Goal: Check status: Check status

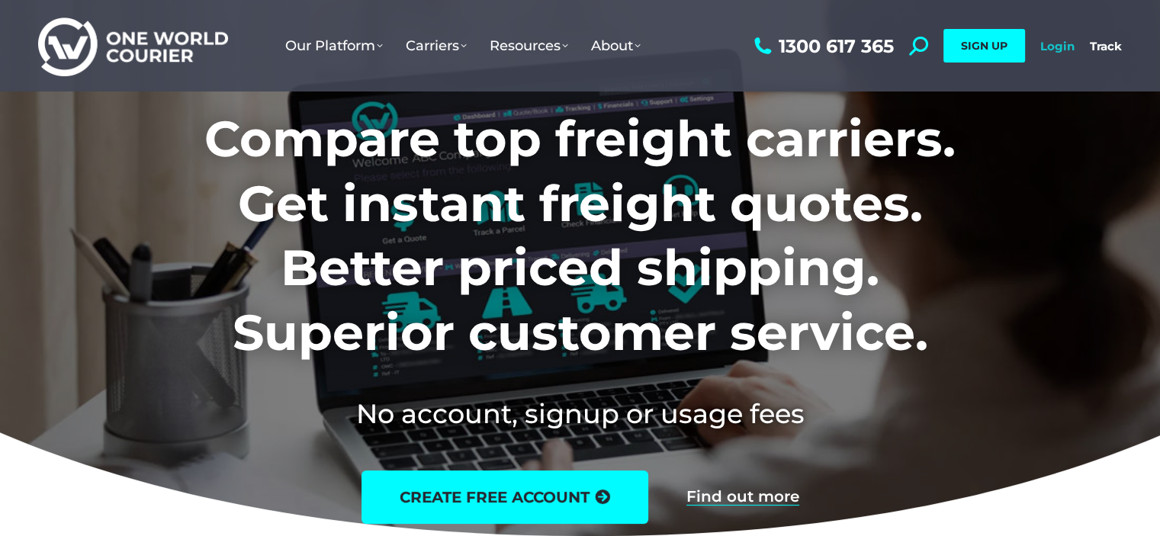
click at [1052, 51] on link "Login" at bounding box center [1057, 46] width 34 height 14
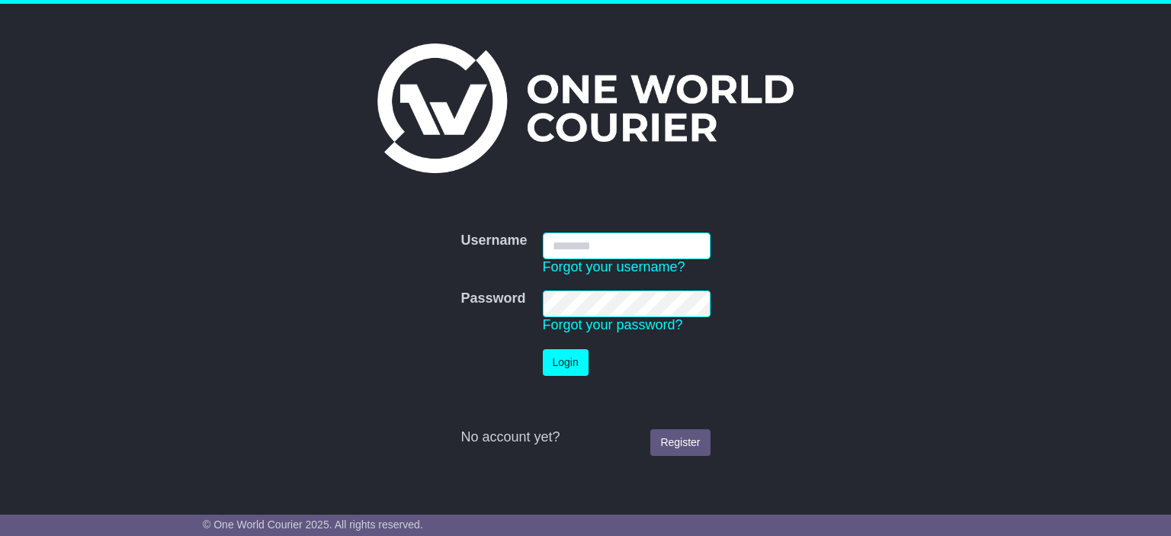
click at [598, 239] on input "Username" at bounding box center [627, 246] width 168 height 27
type input "**********"
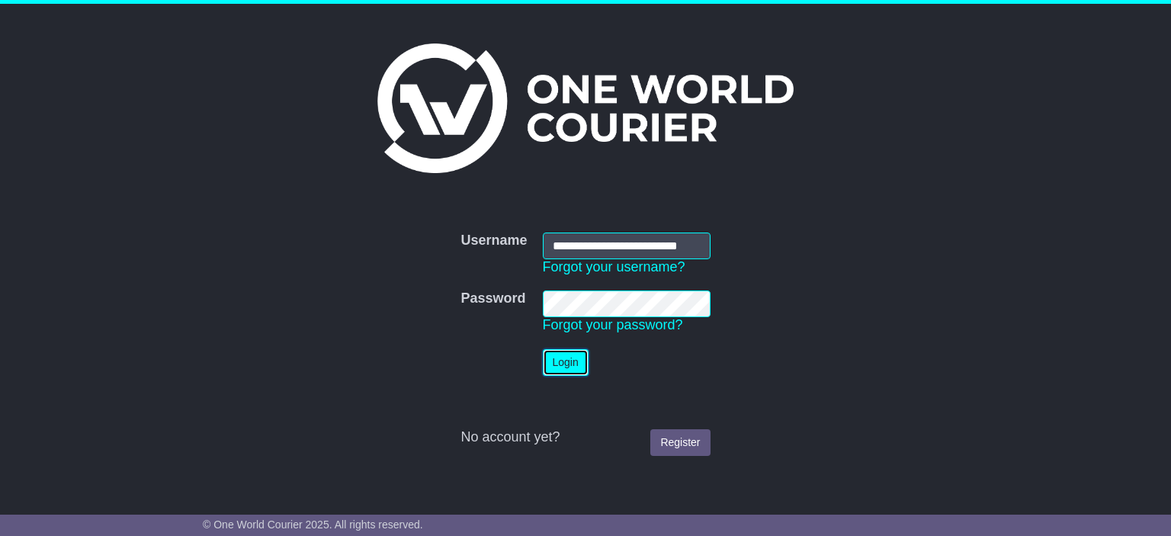
click at [581, 358] on button "Login" at bounding box center [566, 362] width 46 height 27
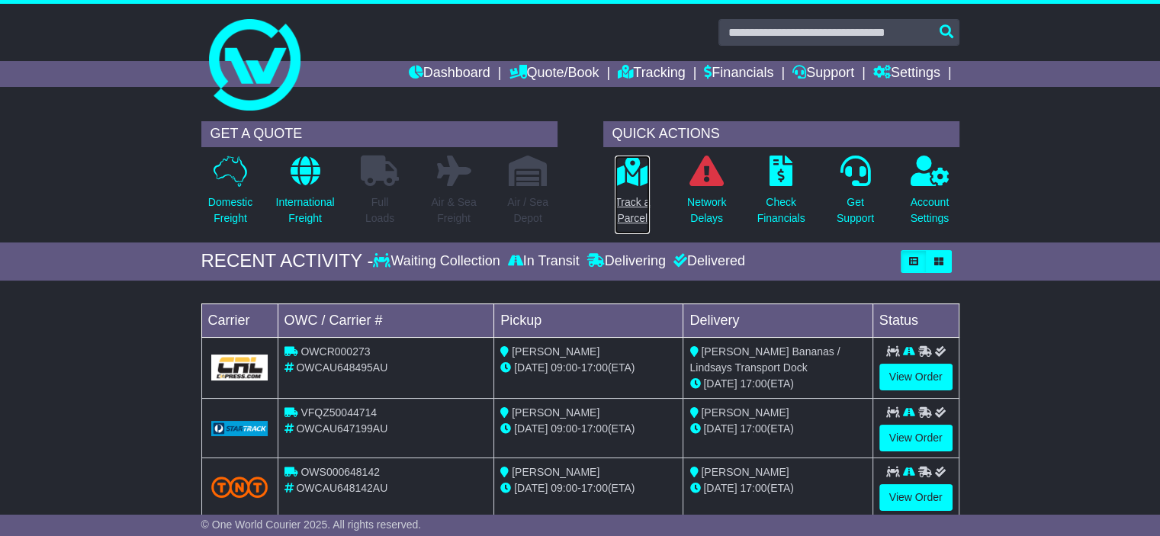
click at [628, 213] on p "Track a Parcel" at bounding box center [632, 210] width 35 height 32
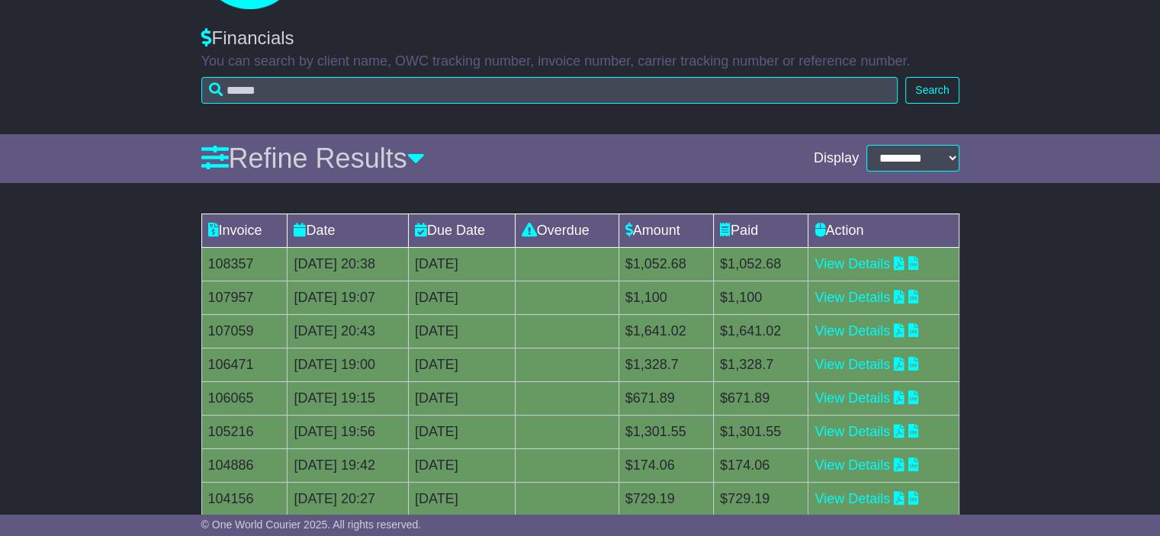
scroll to position [137, 0]
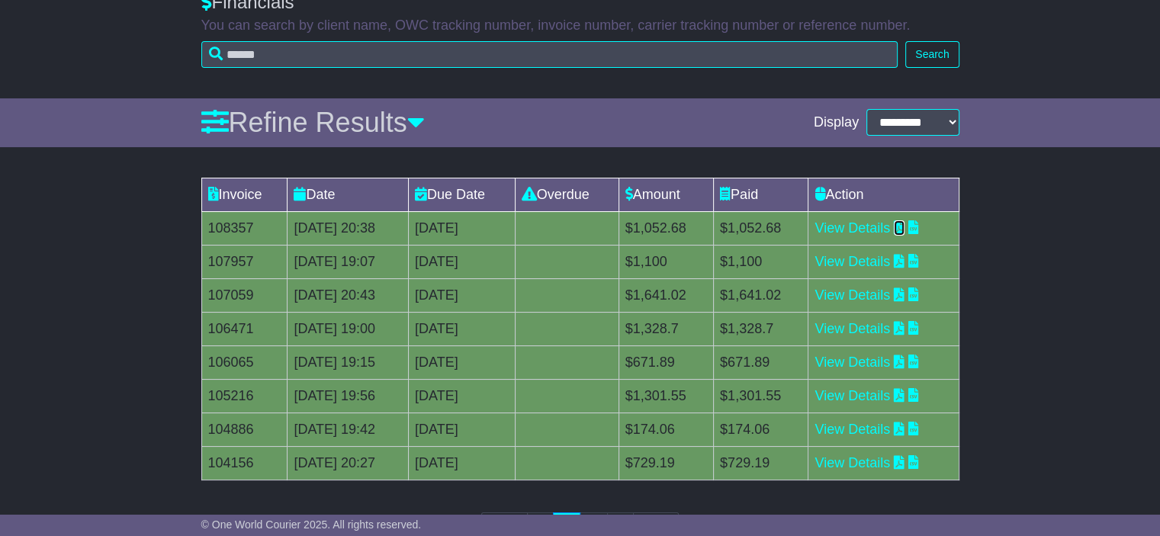
click at [904, 225] on icon at bounding box center [899, 227] width 11 height 14
click at [878, 217] on td "View Details" at bounding box center [883, 228] width 150 height 34
click at [878, 226] on link "View Details" at bounding box center [851, 227] width 75 height 15
click at [870, 261] on link "View Details" at bounding box center [851, 261] width 75 height 15
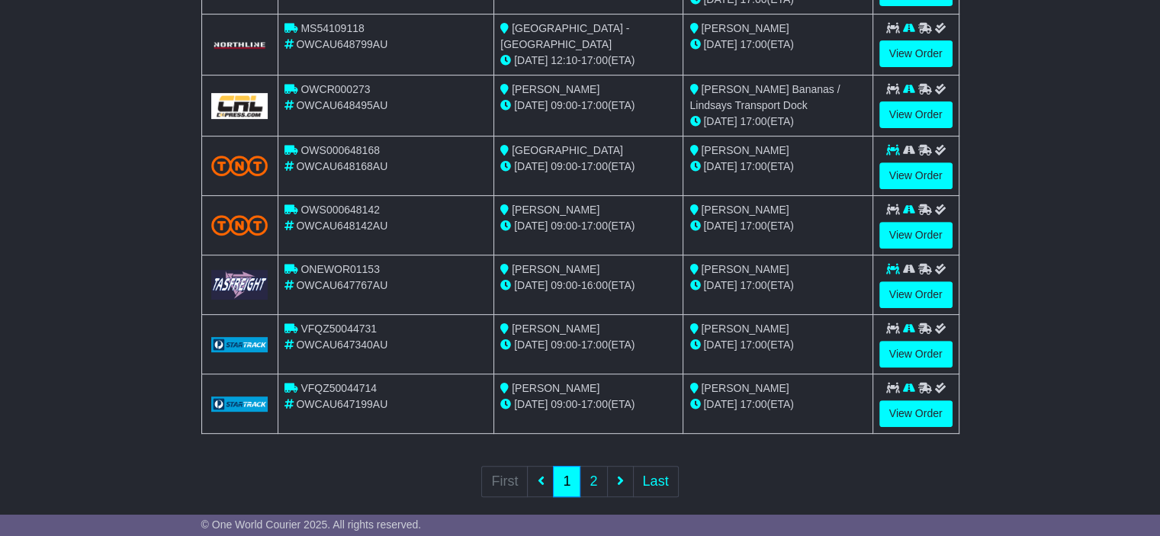
scroll to position [588, 0]
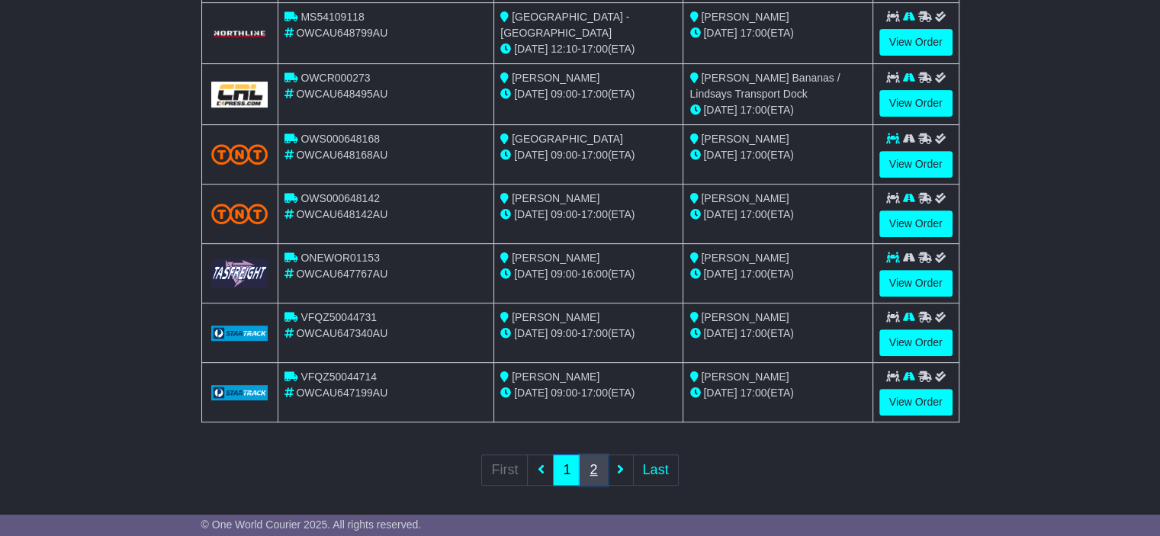
click at [586, 466] on link "2" at bounding box center [593, 469] width 27 height 31
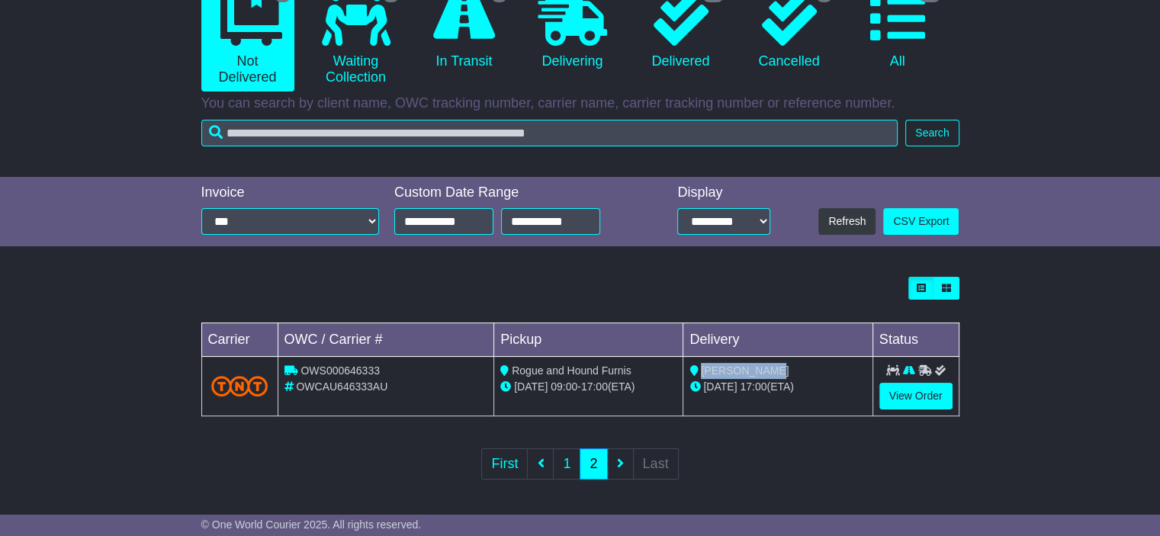
drag, startPoint x: 776, startPoint y: 371, endPoint x: 705, endPoint y: 368, distance: 71.7
click at [705, 368] on div "[PERSON_NAME]" at bounding box center [777, 371] width 176 height 16
copy span "[PERSON_NAME]"
click at [689, 29] on icon at bounding box center [680, 18] width 55 height 55
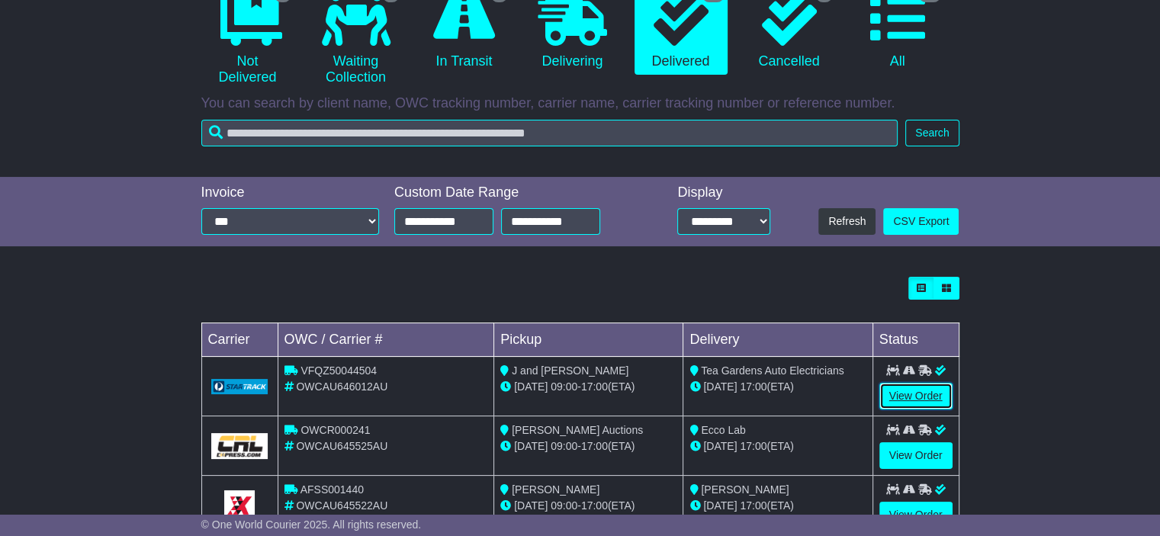
click at [929, 390] on link "View Order" at bounding box center [915, 396] width 73 height 27
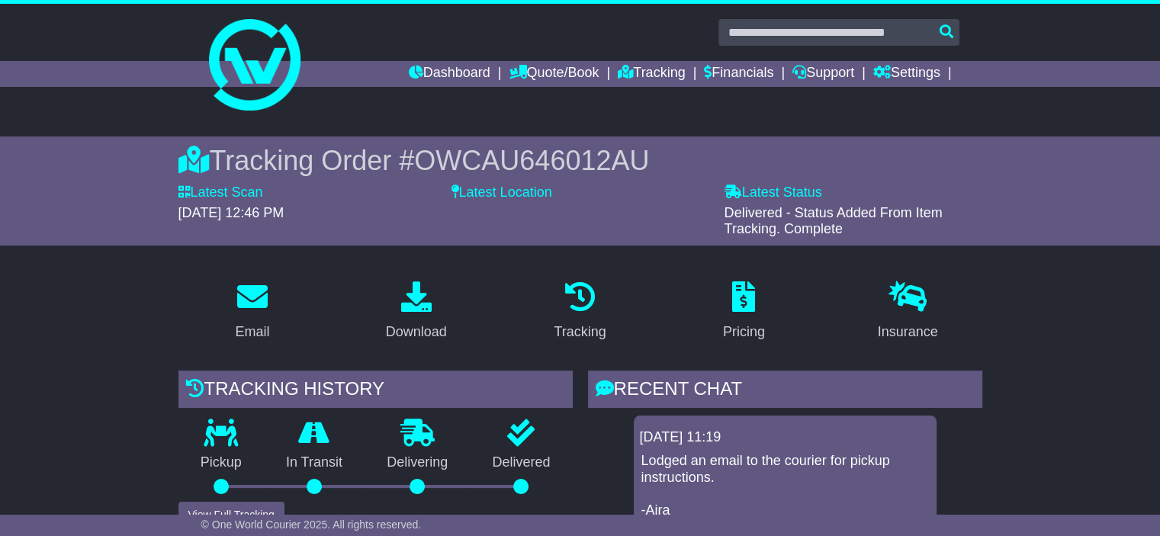
click at [493, 161] on span "OWCAU646012AU" at bounding box center [531, 160] width 235 height 31
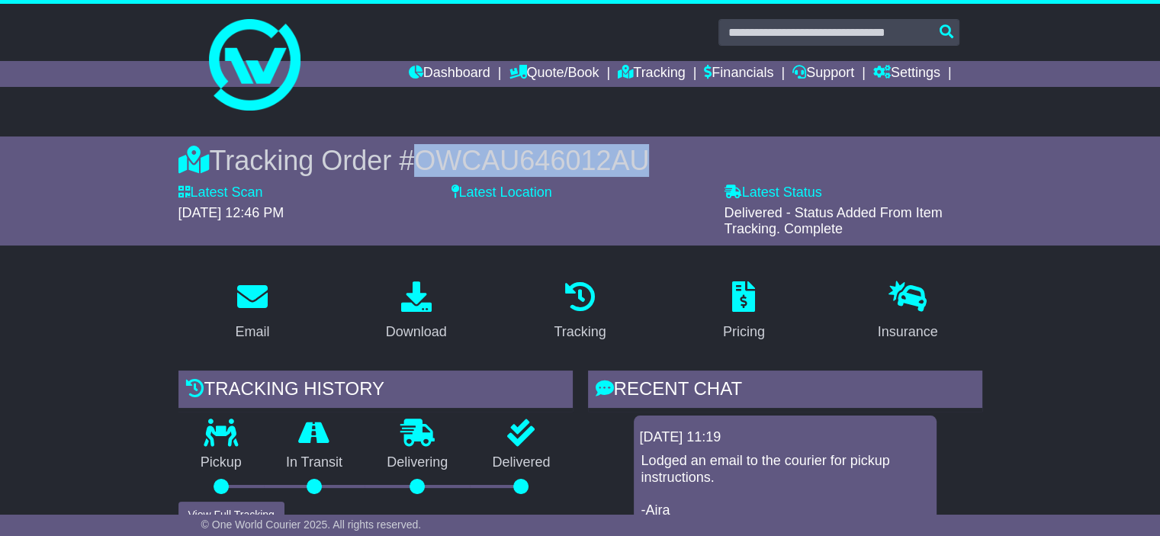
click at [493, 161] on span "OWCAU646012AU" at bounding box center [531, 160] width 235 height 31
copy span "OWCAU646012AU"
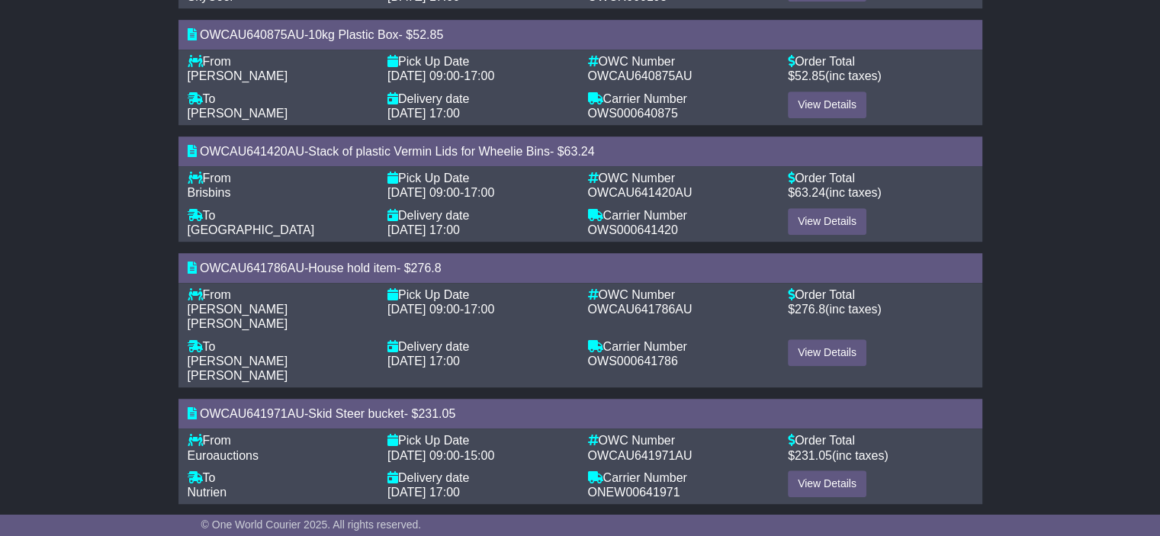
scroll to position [939, 0]
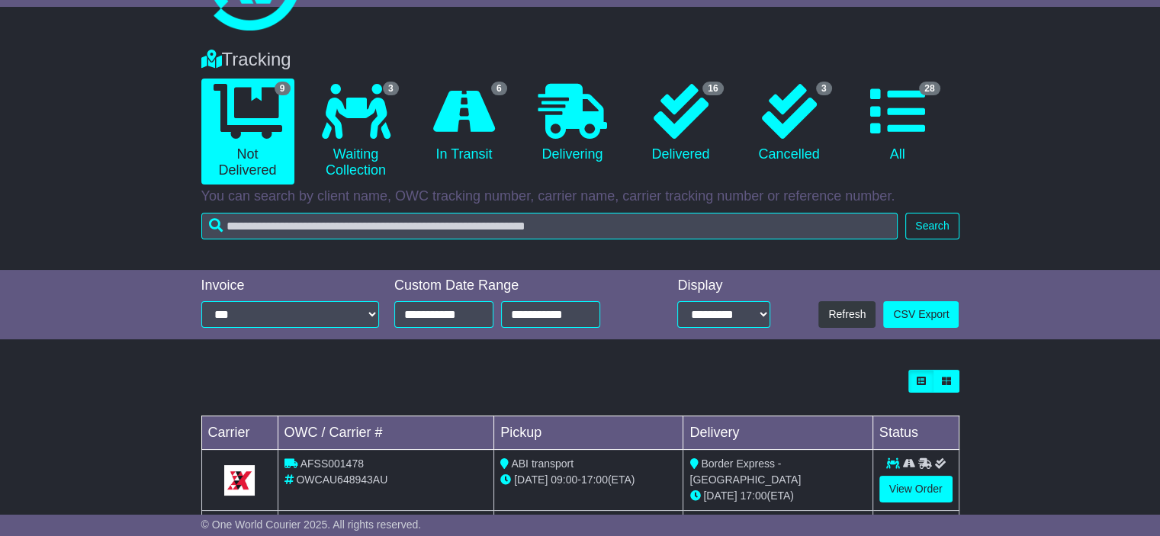
scroll to position [173, 0]
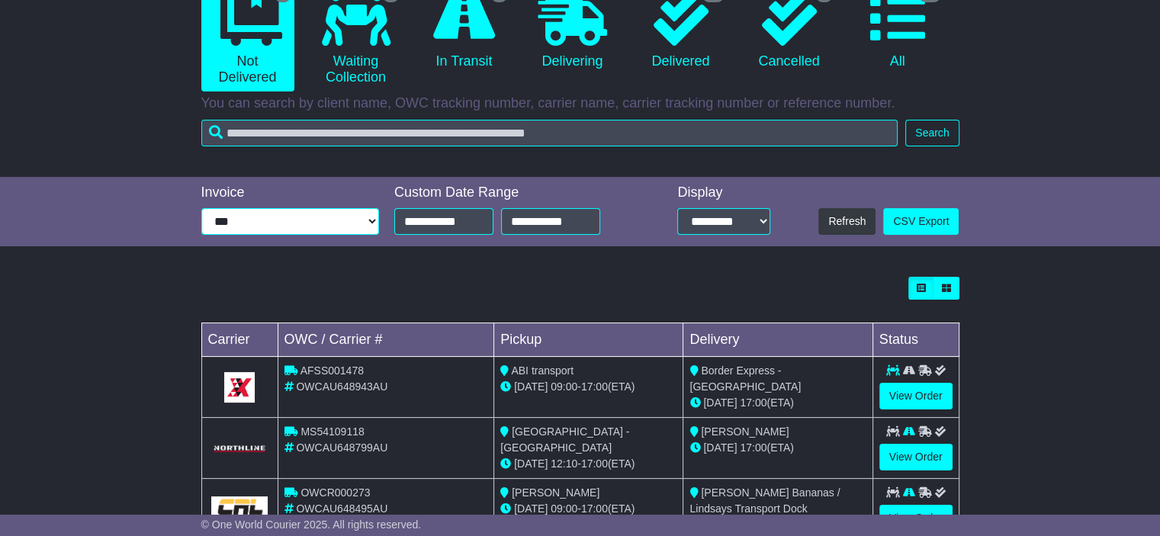
click at [323, 210] on select "**********" at bounding box center [290, 221] width 178 height 27
select select "*****"
click at [201, 208] on select "**********" at bounding box center [290, 221] width 178 height 27
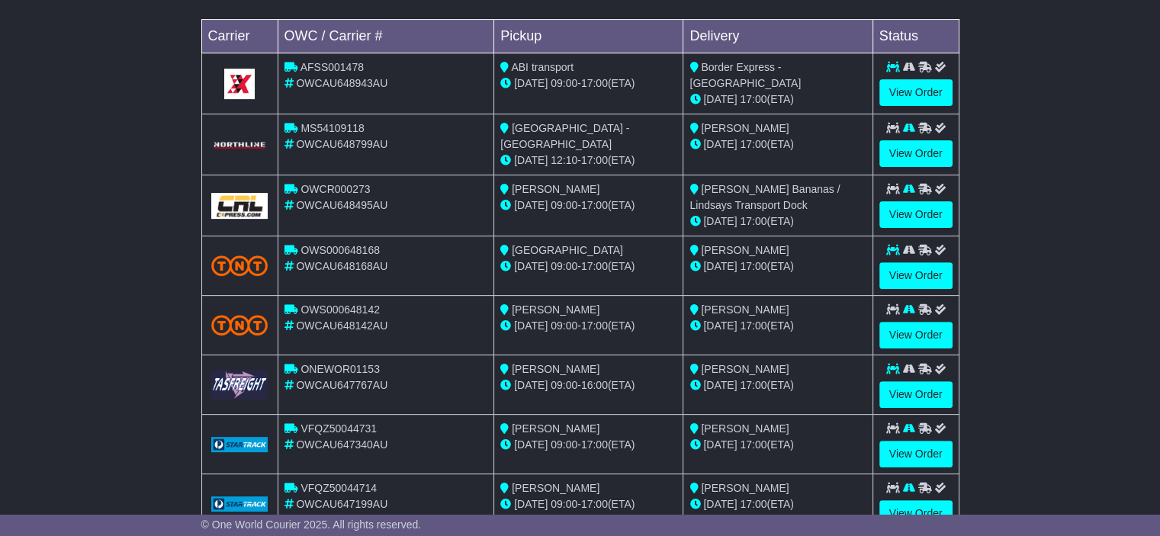
scroll to position [588, 0]
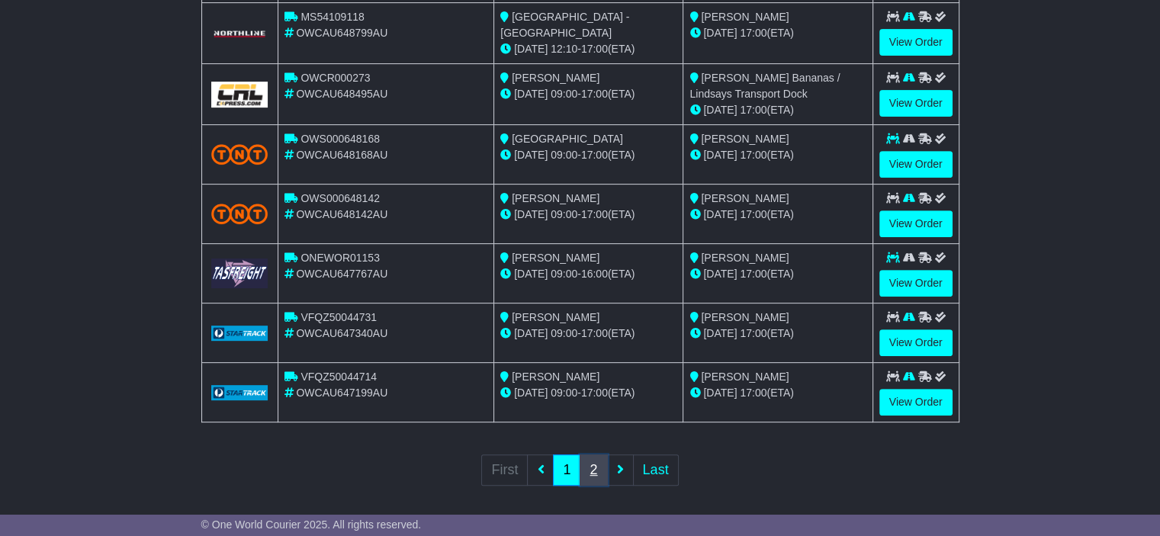
click at [591, 469] on link "2" at bounding box center [593, 469] width 27 height 31
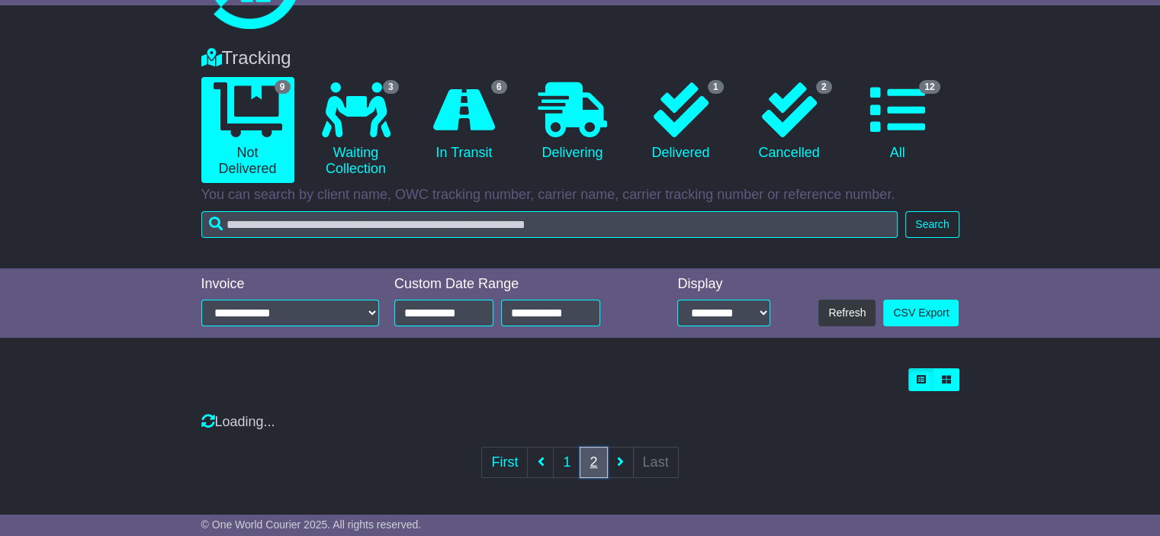
scroll to position [173, 0]
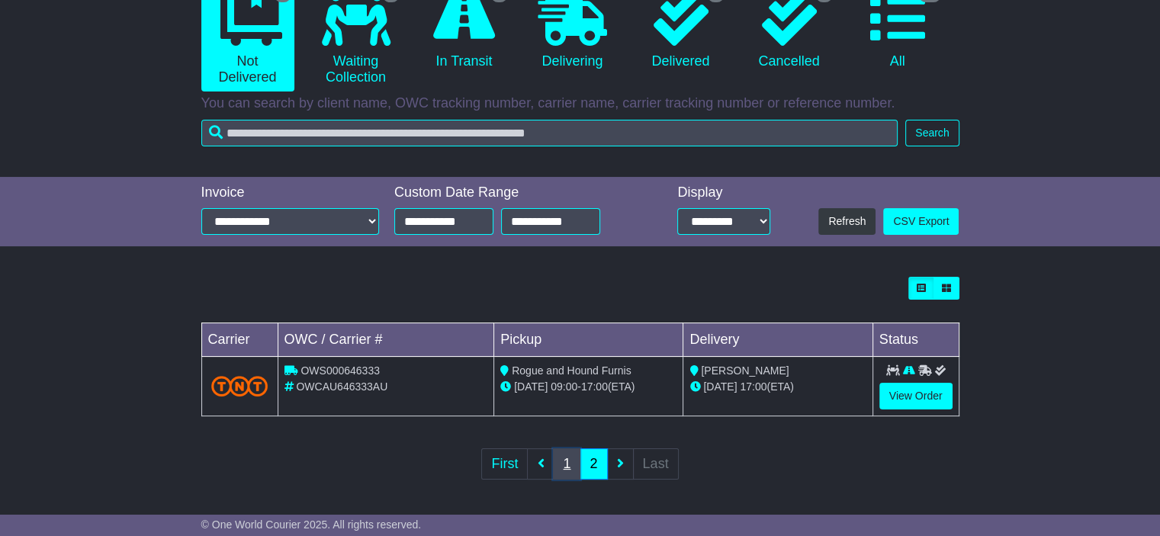
click at [573, 461] on link "1" at bounding box center [566, 463] width 27 height 31
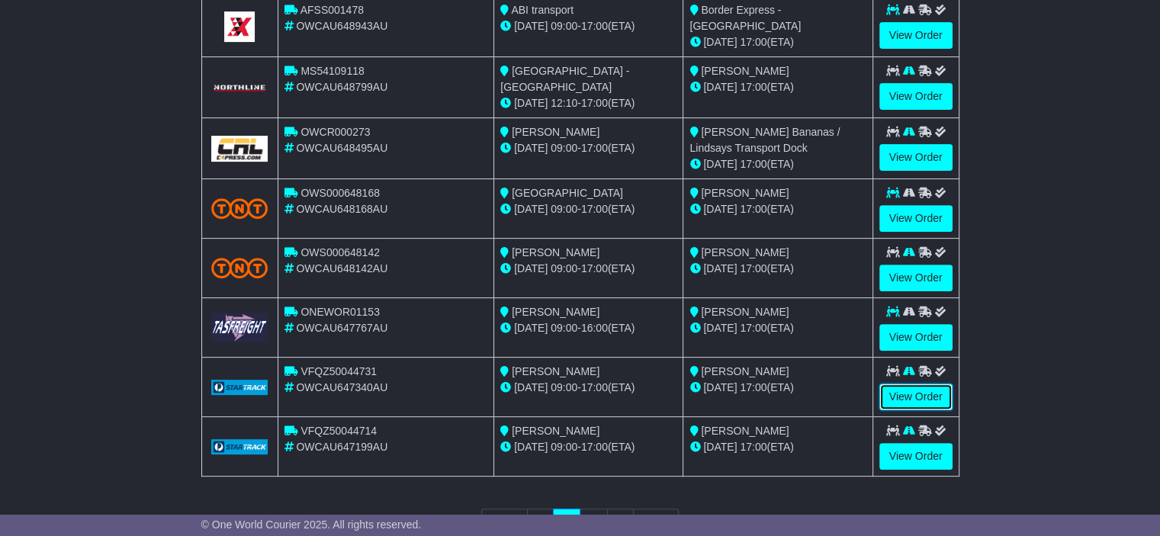
scroll to position [563, 0]
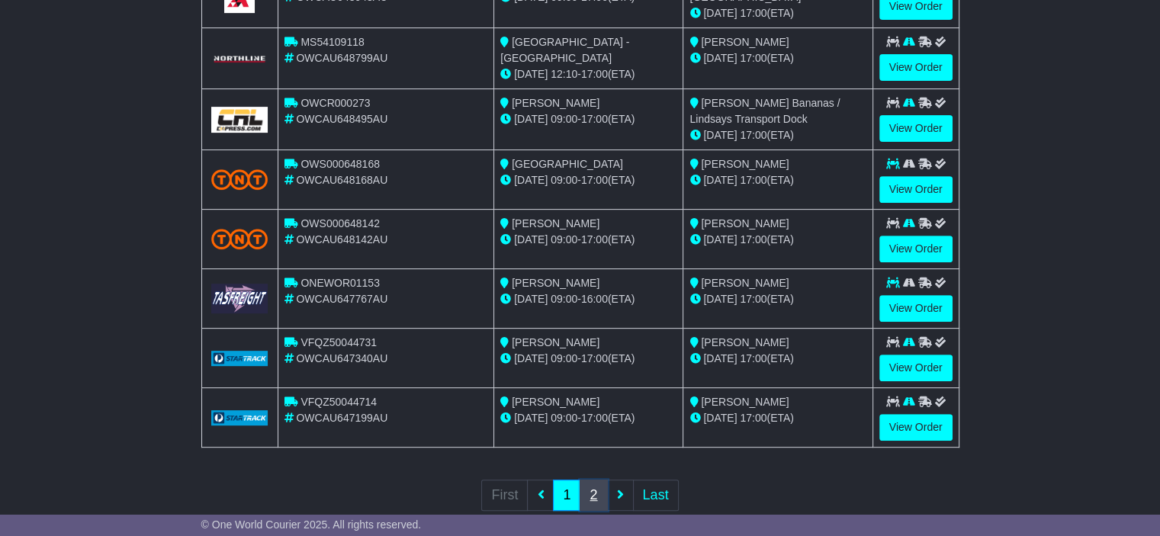
click at [597, 485] on link "2" at bounding box center [593, 495] width 27 height 31
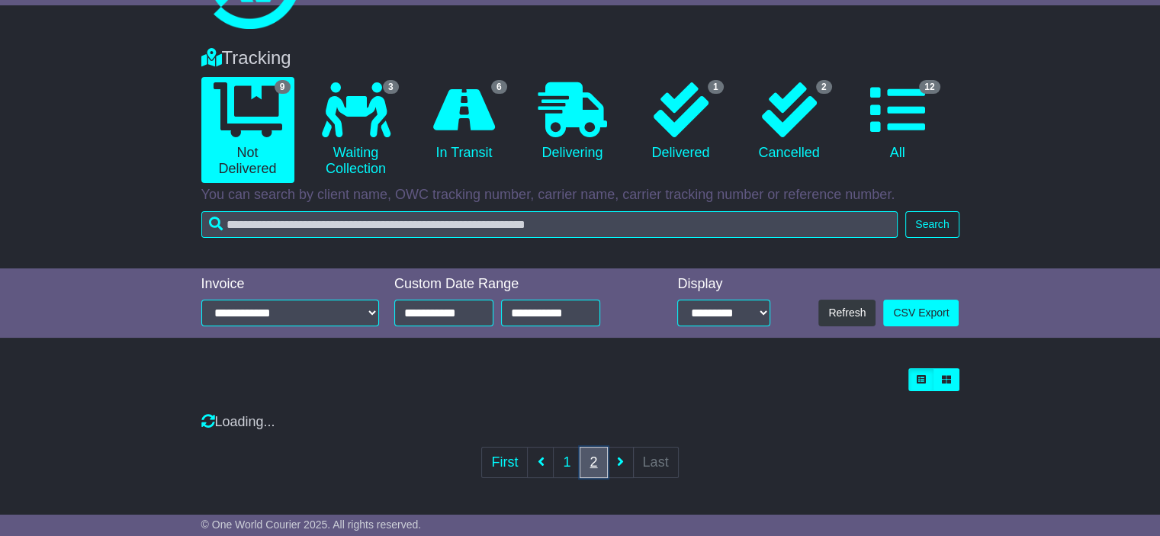
scroll to position [173, 0]
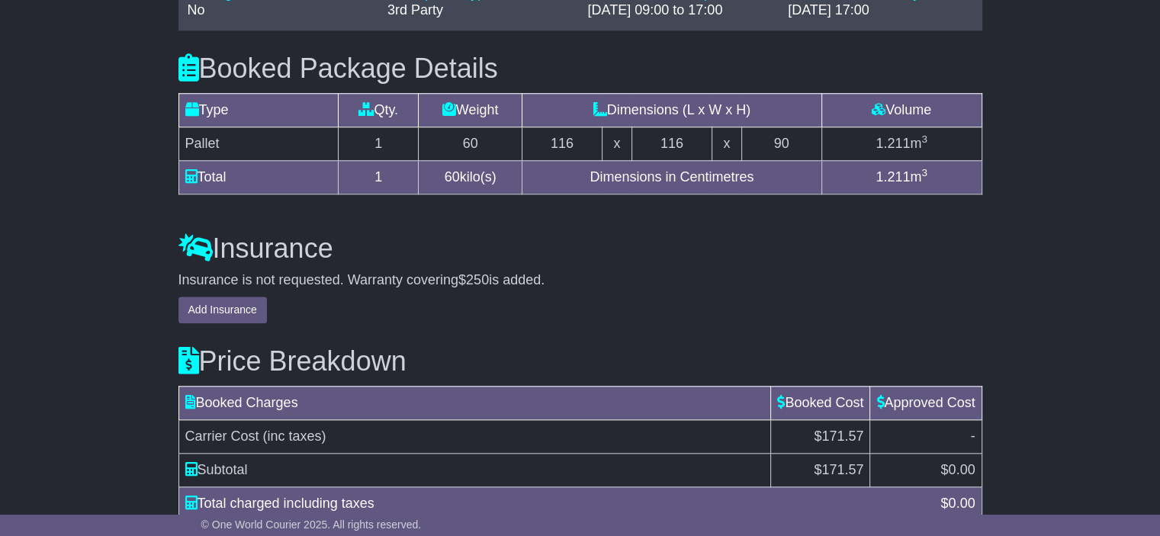
scroll to position [1537, 0]
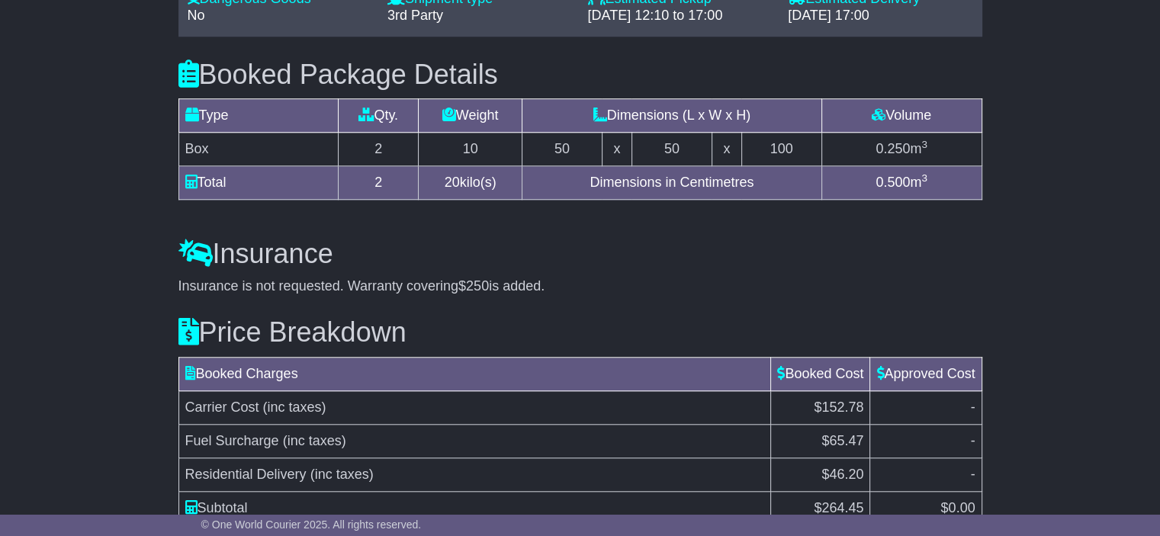
scroll to position [1442, 0]
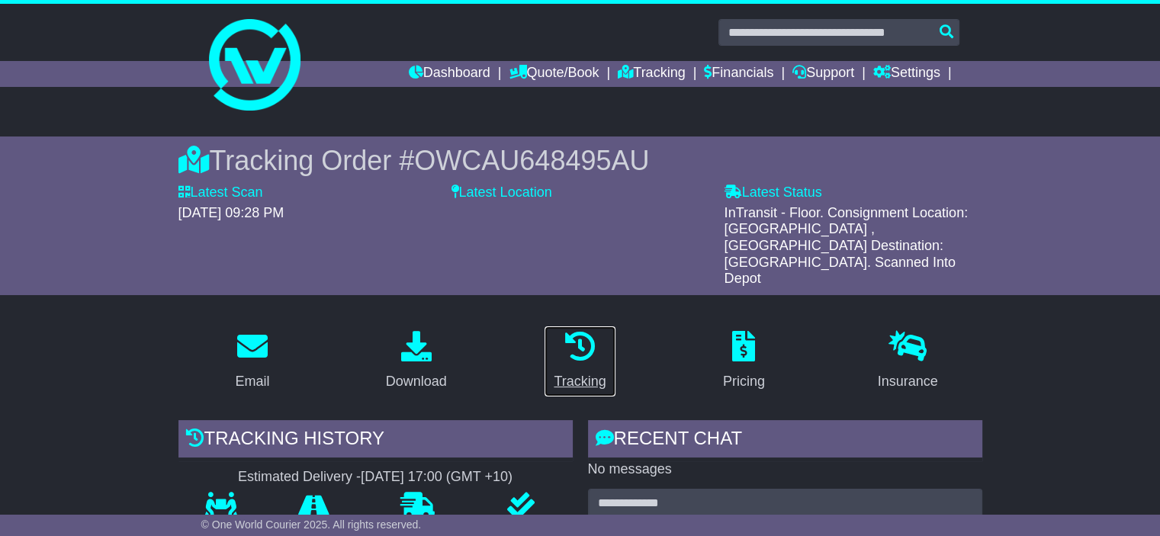
click at [564, 371] on div "Tracking" at bounding box center [580, 381] width 52 height 21
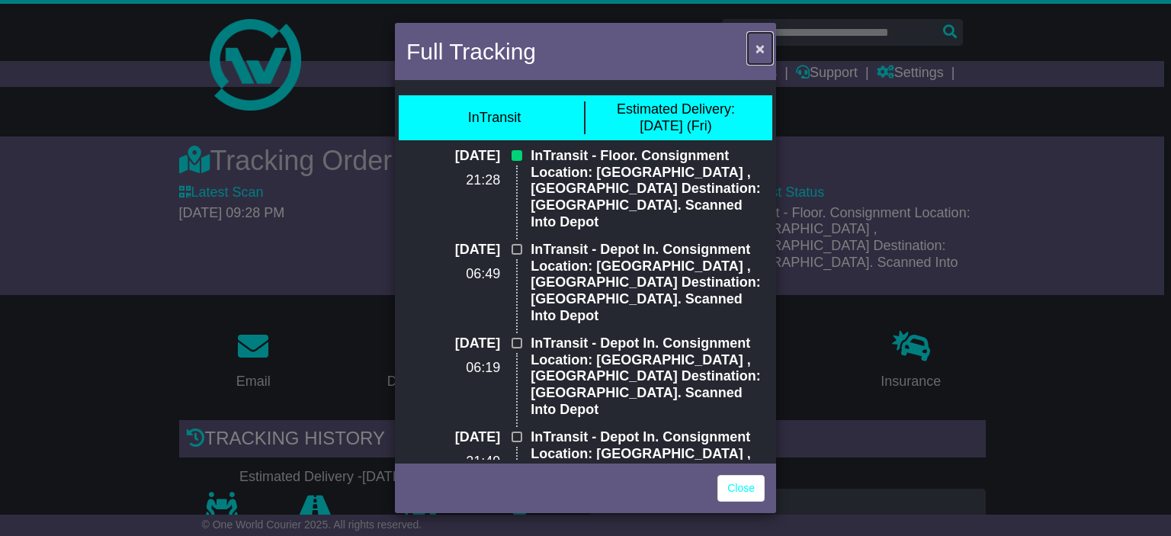
click at [757, 54] on span "×" at bounding box center [760, 49] width 9 height 18
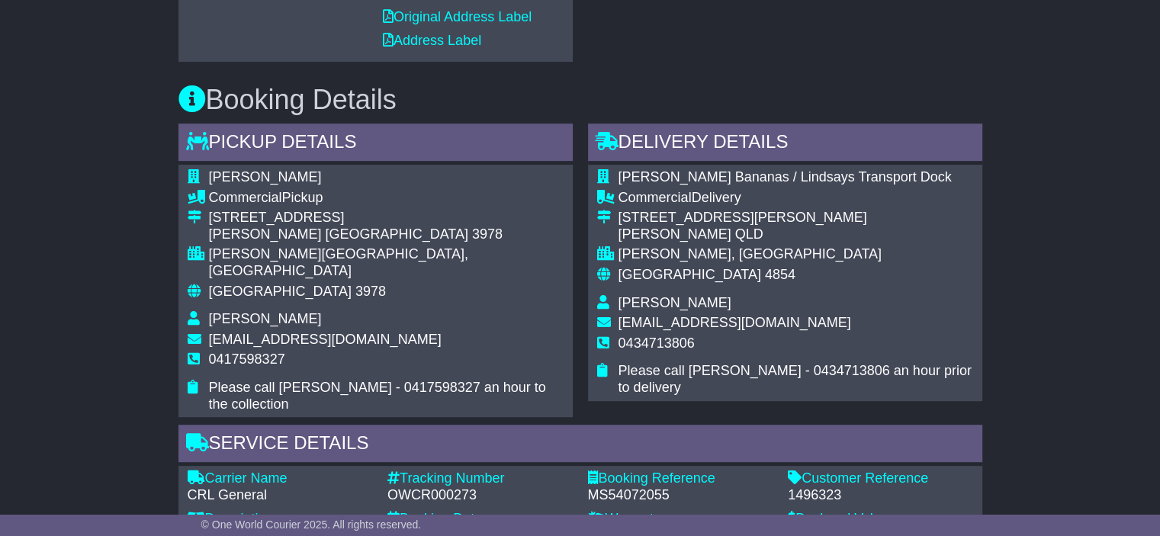
scroll to position [738, 0]
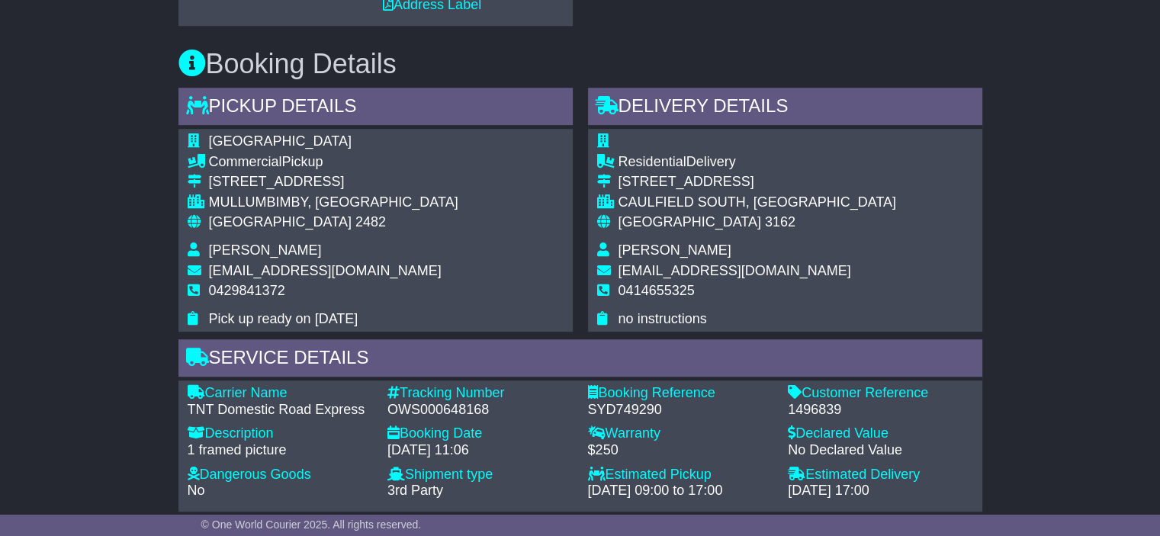
scroll to position [936, 0]
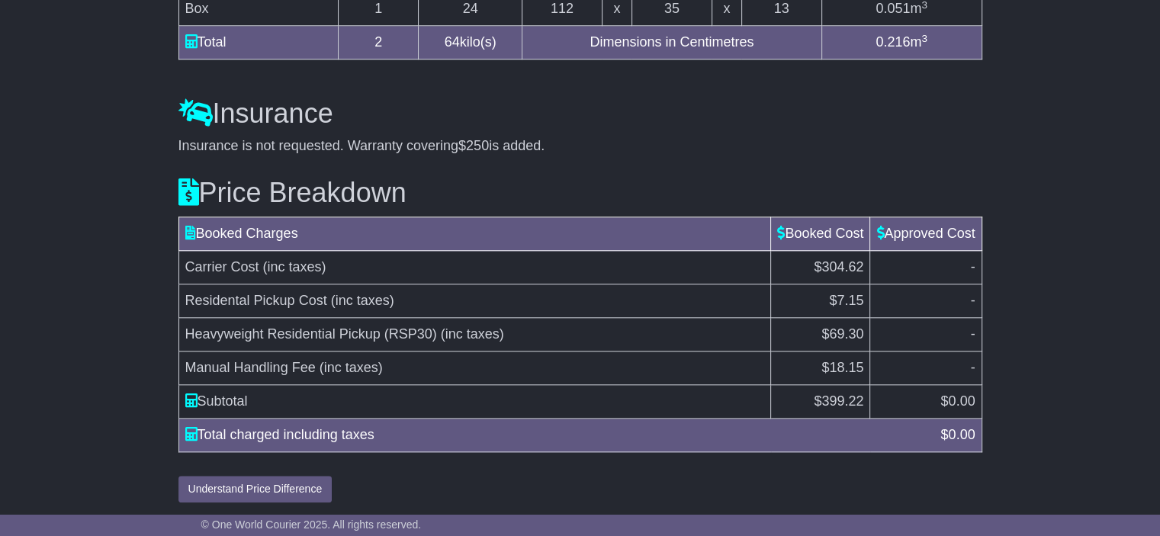
scroll to position [1471, 0]
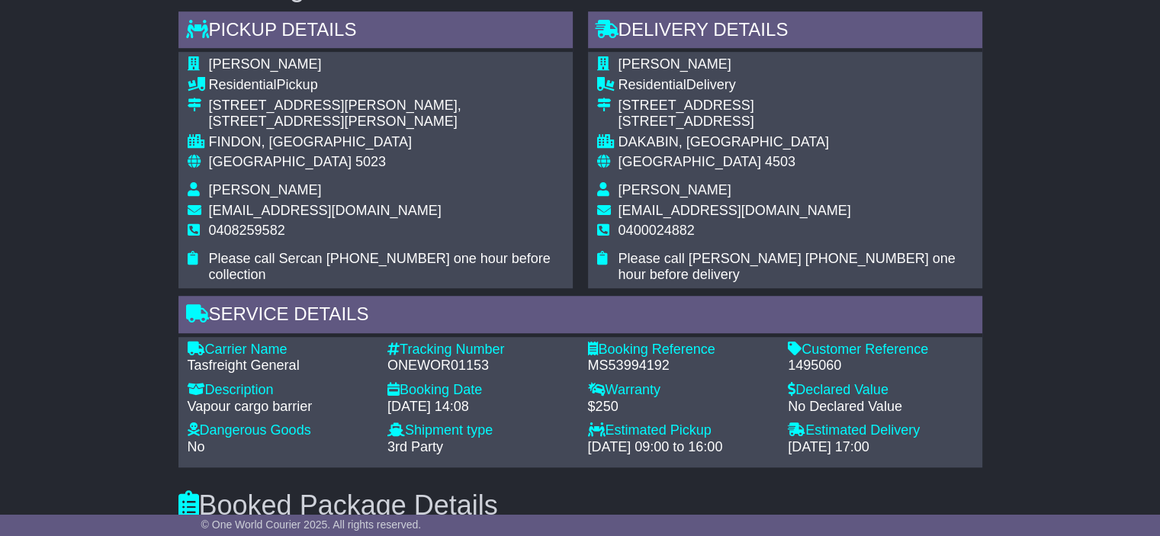
scroll to position [1009, 0]
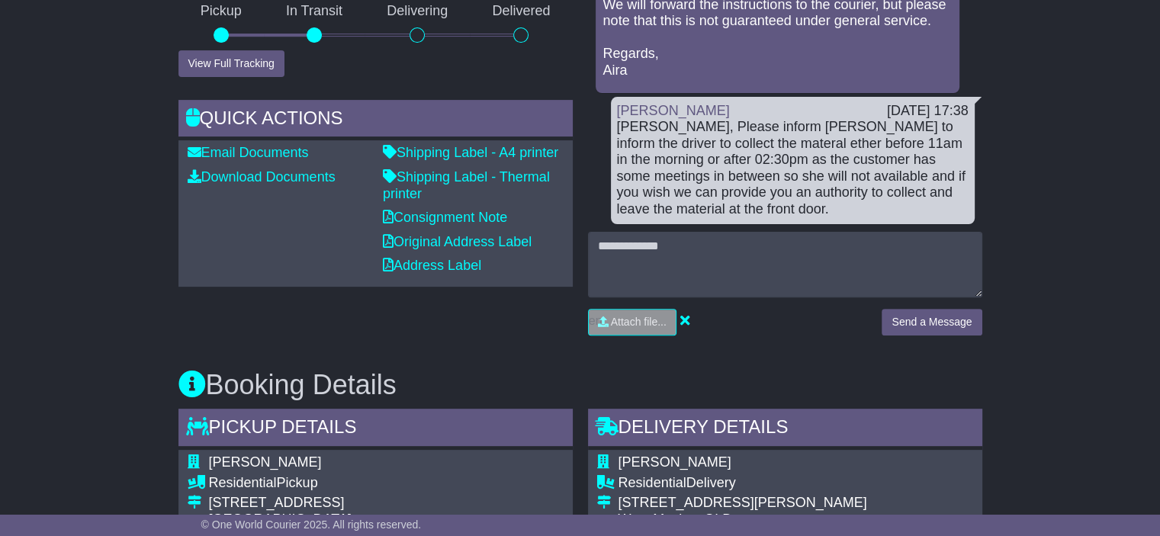
scroll to position [536, 0]
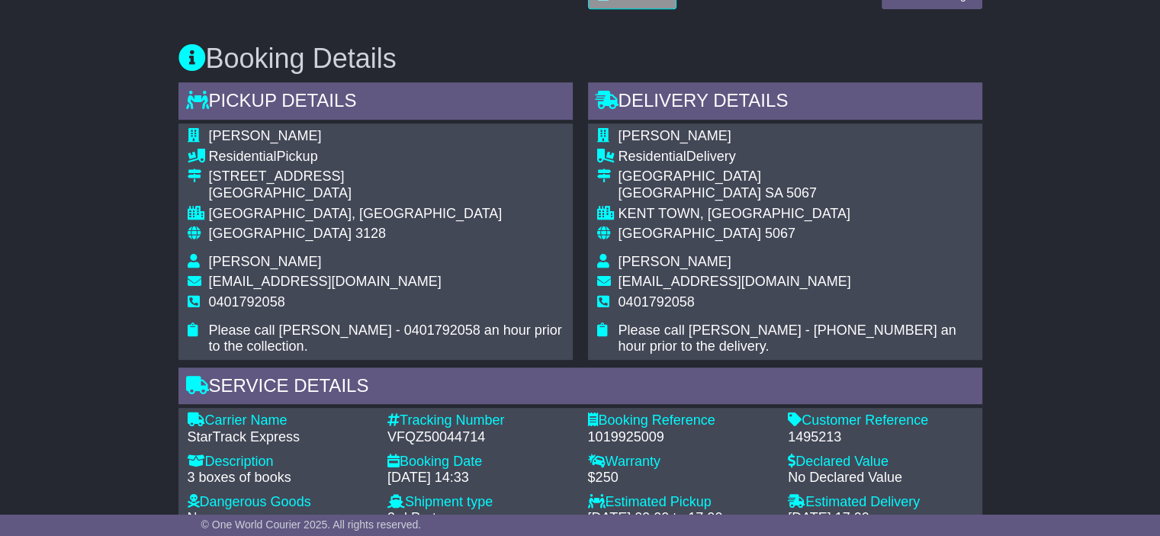
scroll to position [813, 0]
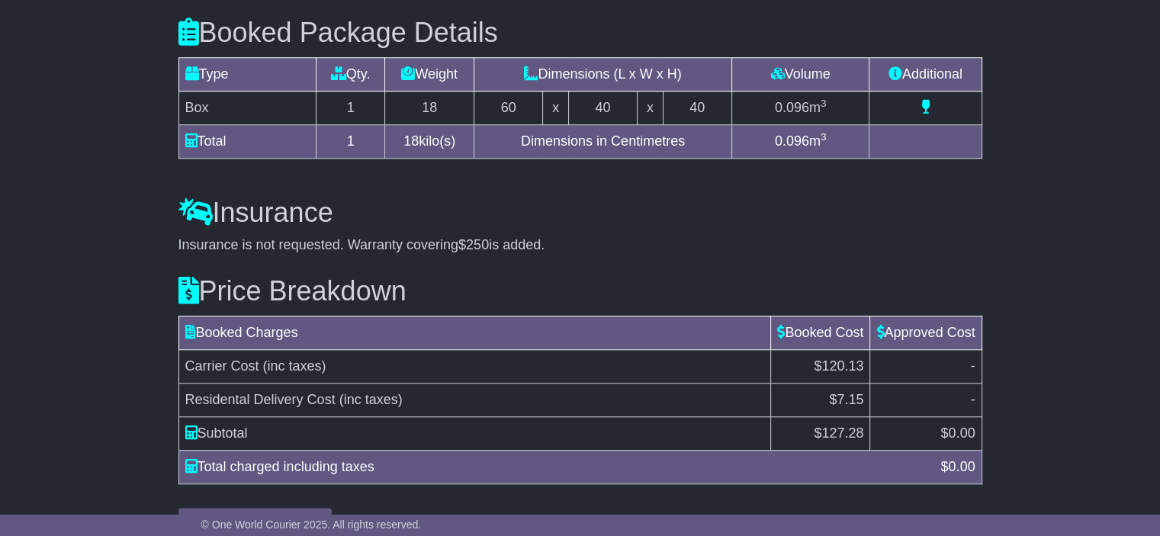
scroll to position [1387, 0]
